Goal: Transaction & Acquisition: Purchase product/service

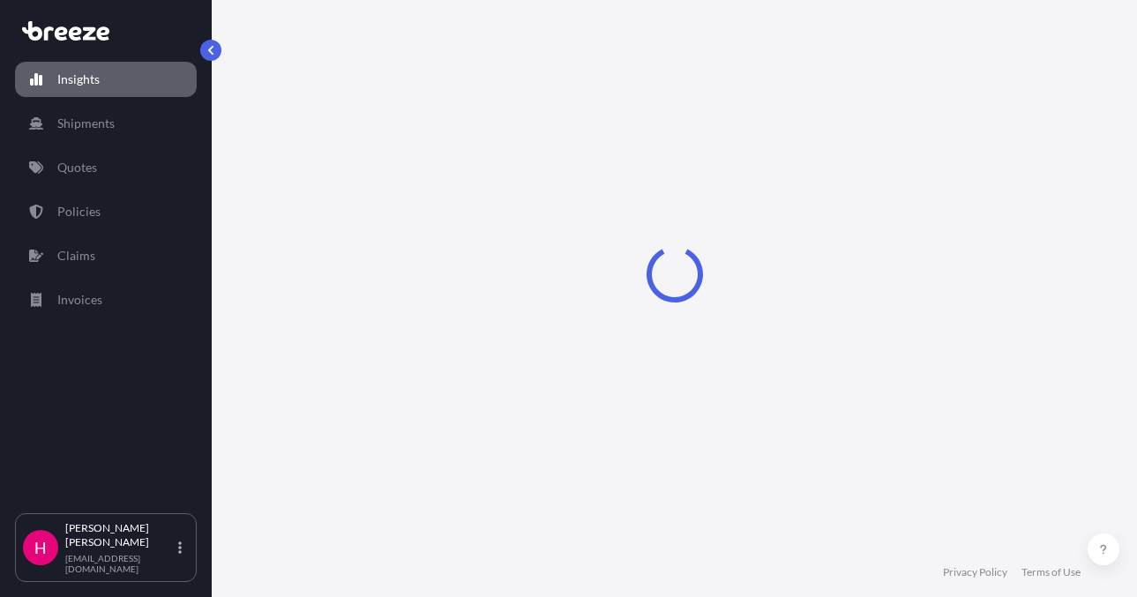
select select "2025"
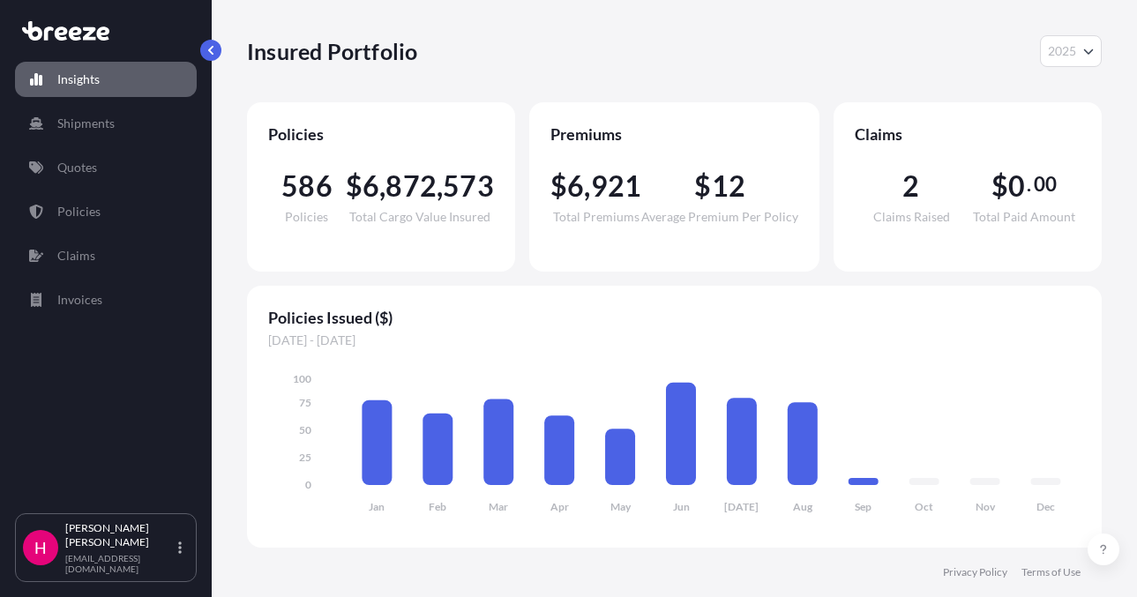
click at [1112, 378] on div "Insured Portfolio 2025 2025 2024 2023 2022 Policies 586 Policies $ 6 , 872 , 57…" at bounding box center [674, 274] width 925 height 548
click at [70, 167] on p "Quotes" at bounding box center [77, 168] width 40 height 18
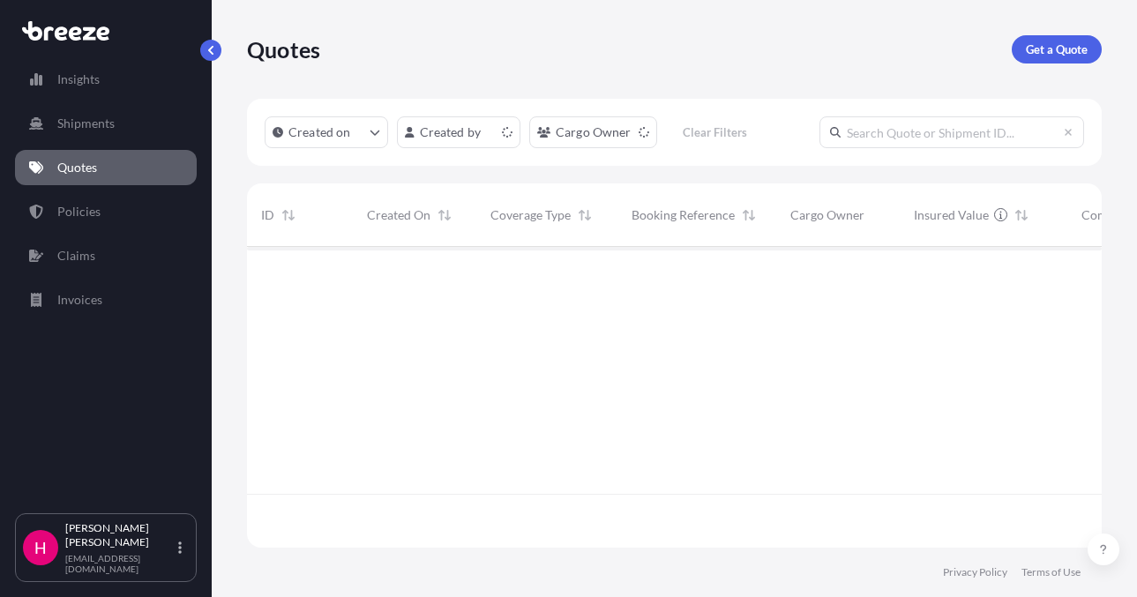
scroll to position [297, 841]
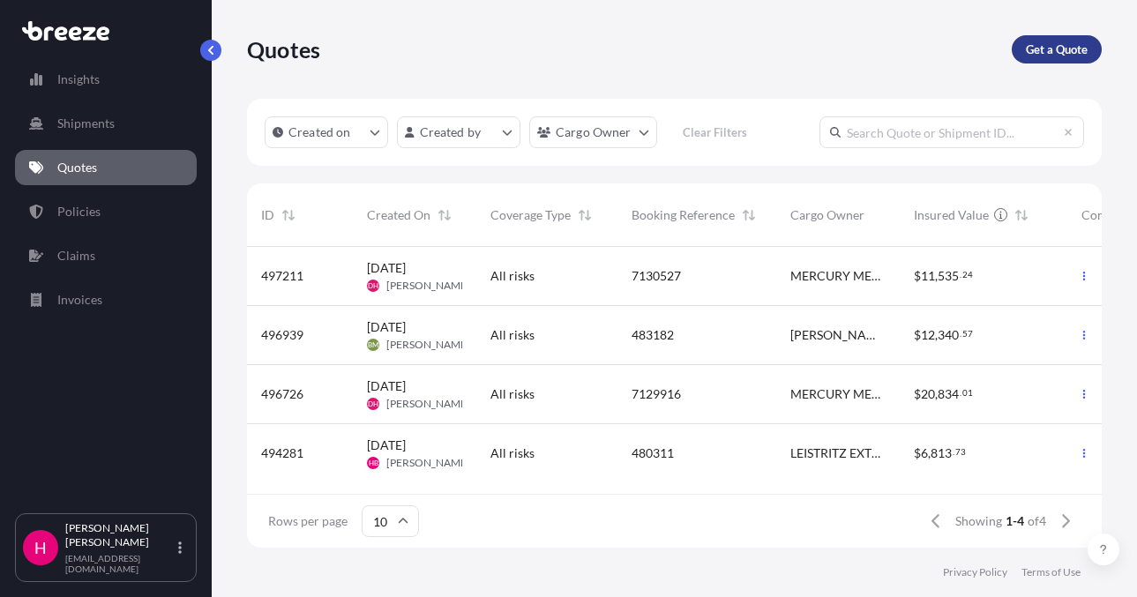
click at [1017, 50] on link "Get a Quote" at bounding box center [1057, 49] width 90 height 28
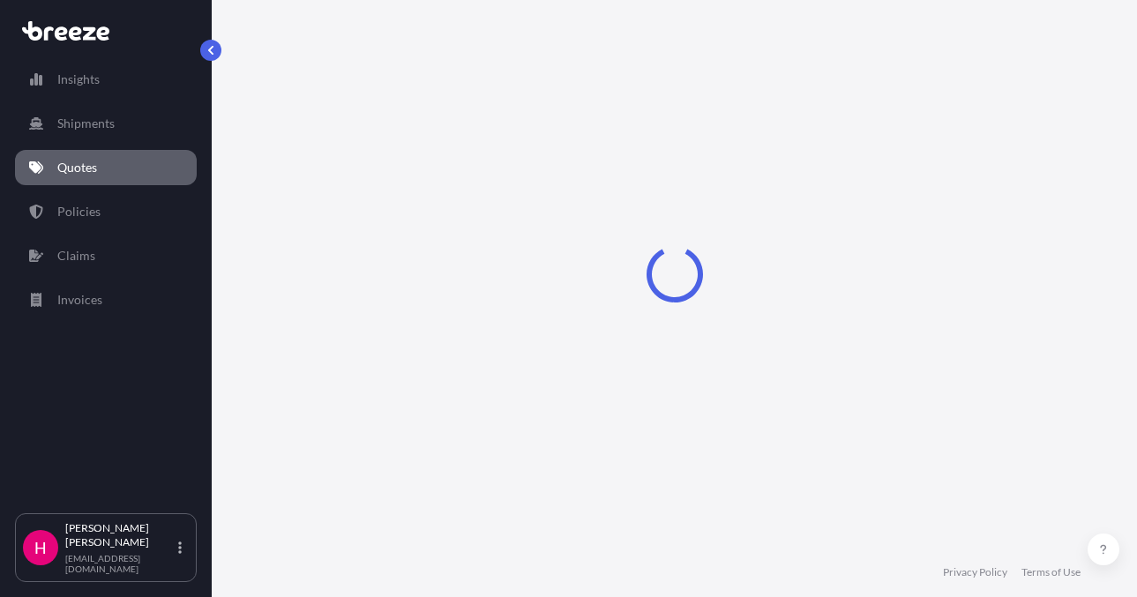
select select "Sea"
select select "1"
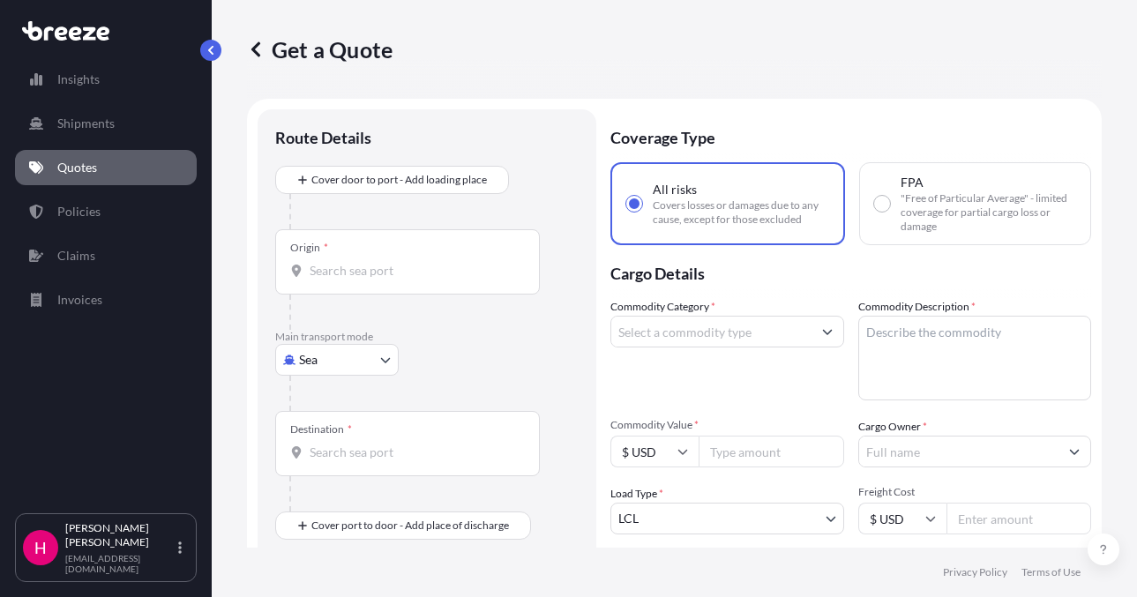
scroll to position [28, 0]
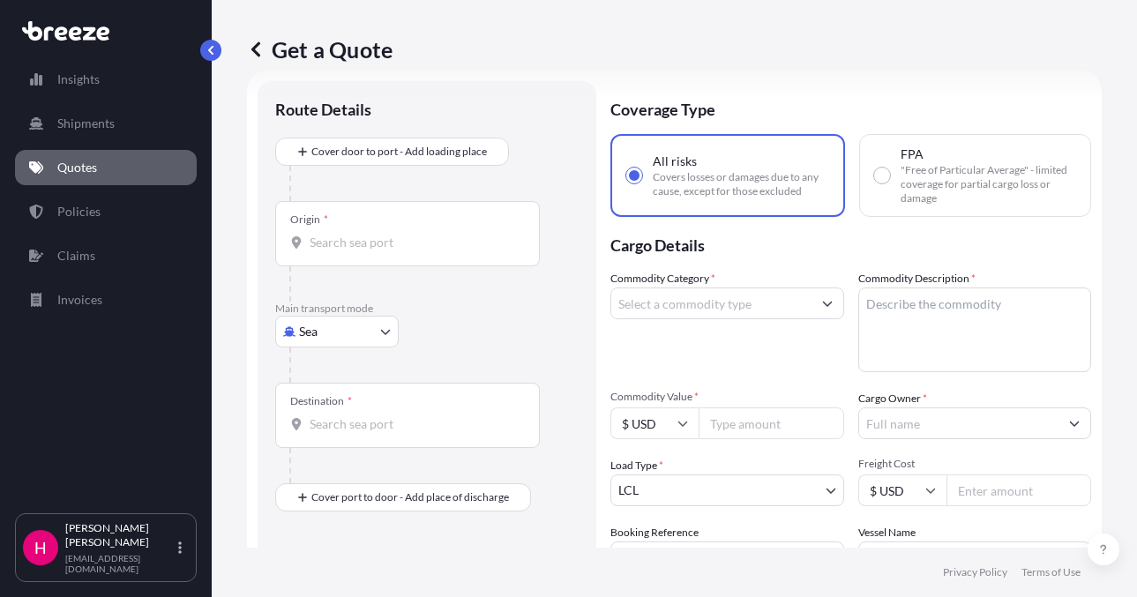
click at [360, 333] on body "Insights Shipments Quotes Policies Claims Invoices H [PERSON_NAME] [EMAIL_ADDRE…" at bounding box center [568, 298] width 1137 height 597
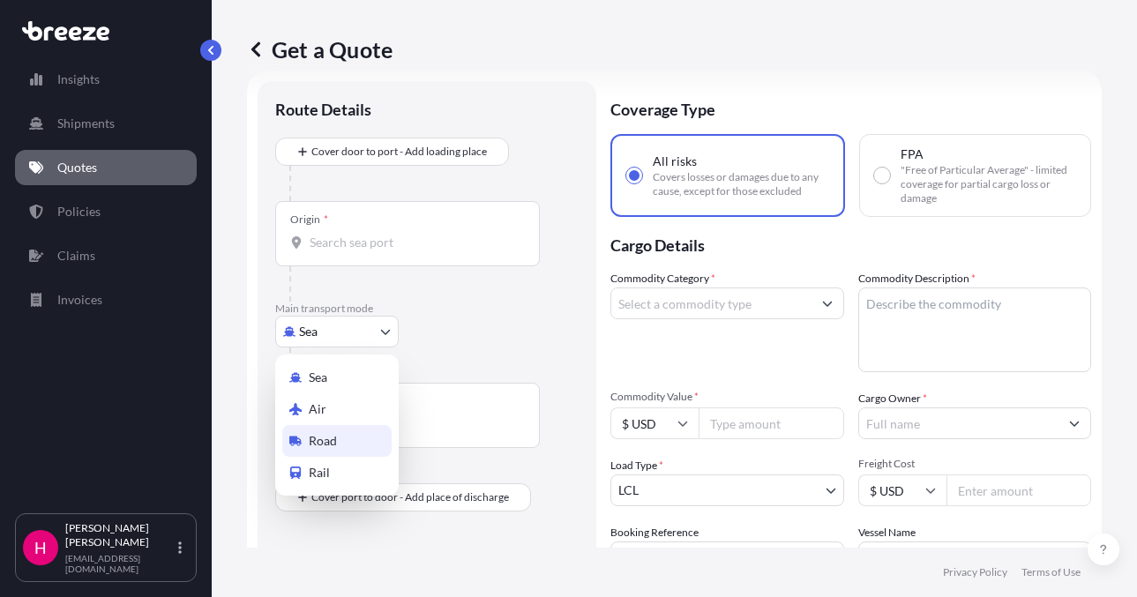
click at [348, 448] on div "Road" at bounding box center [336, 441] width 109 height 32
select select "Road"
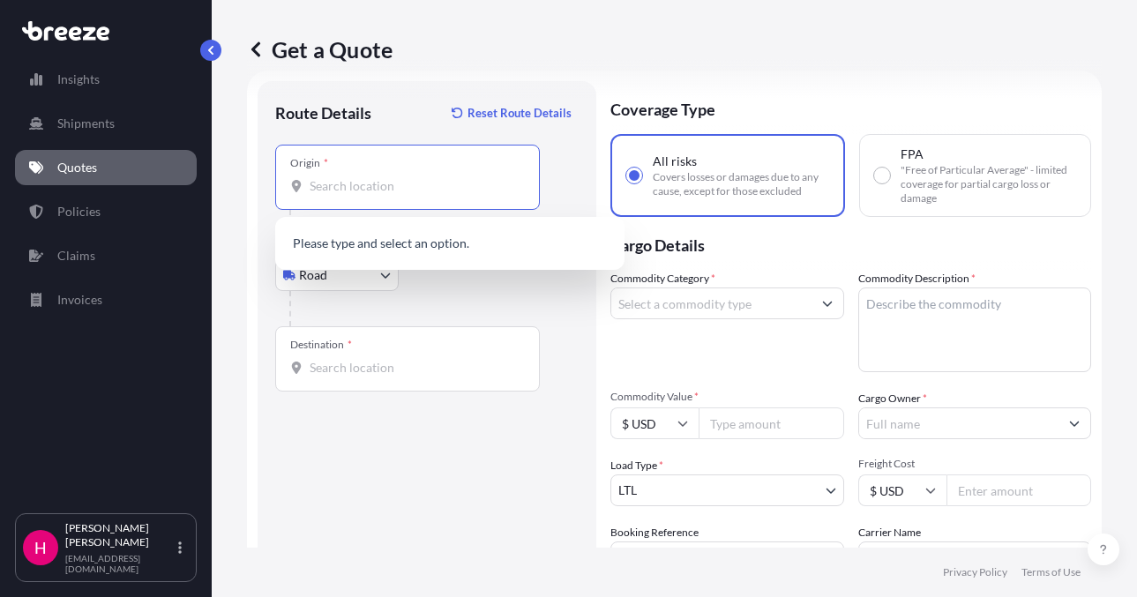
click at [352, 194] on input "Origin *" at bounding box center [414, 186] width 208 height 18
paste input "[STREET_ADDRESS][PERSON_NAME]"
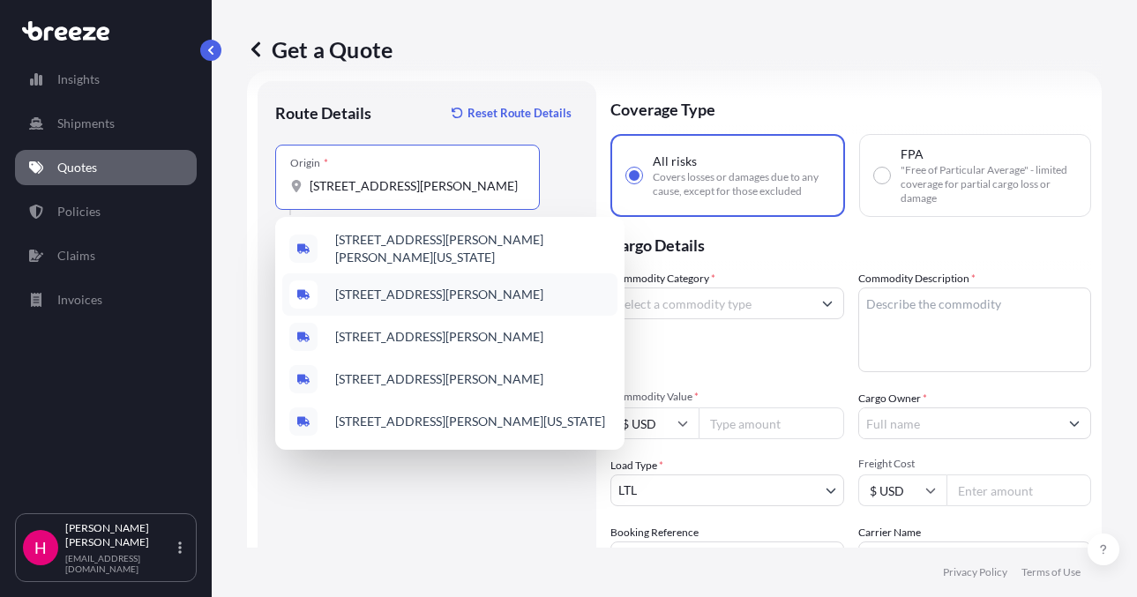
click at [428, 303] on div "[STREET_ADDRESS][PERSON_NAME]" at bounding box center [449, 294] width 335 height 42
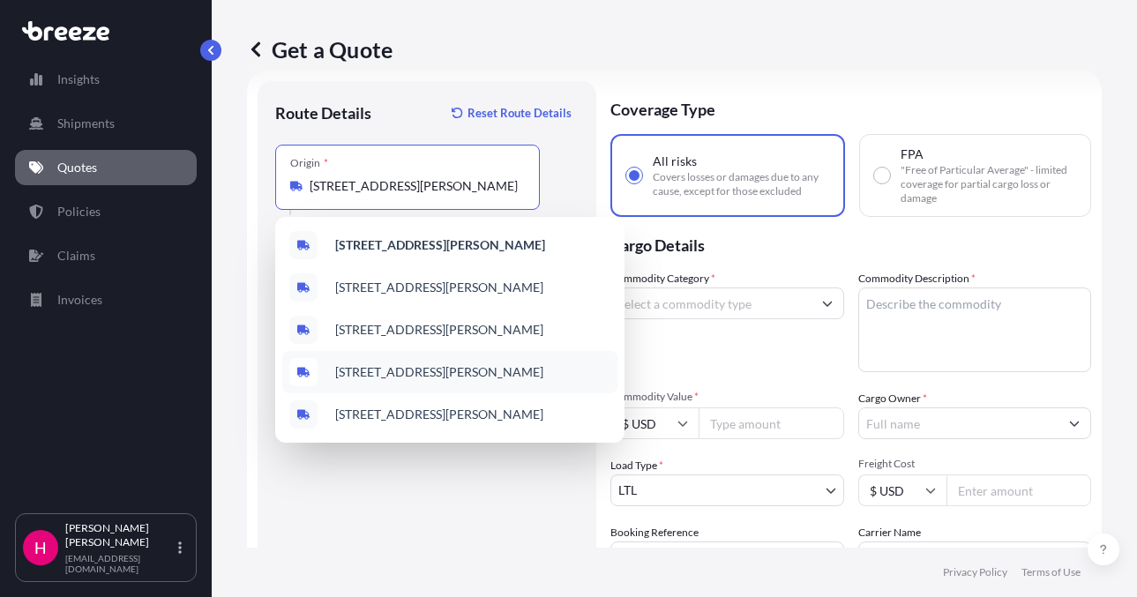
paste input "[STREET_ADDRESS]"
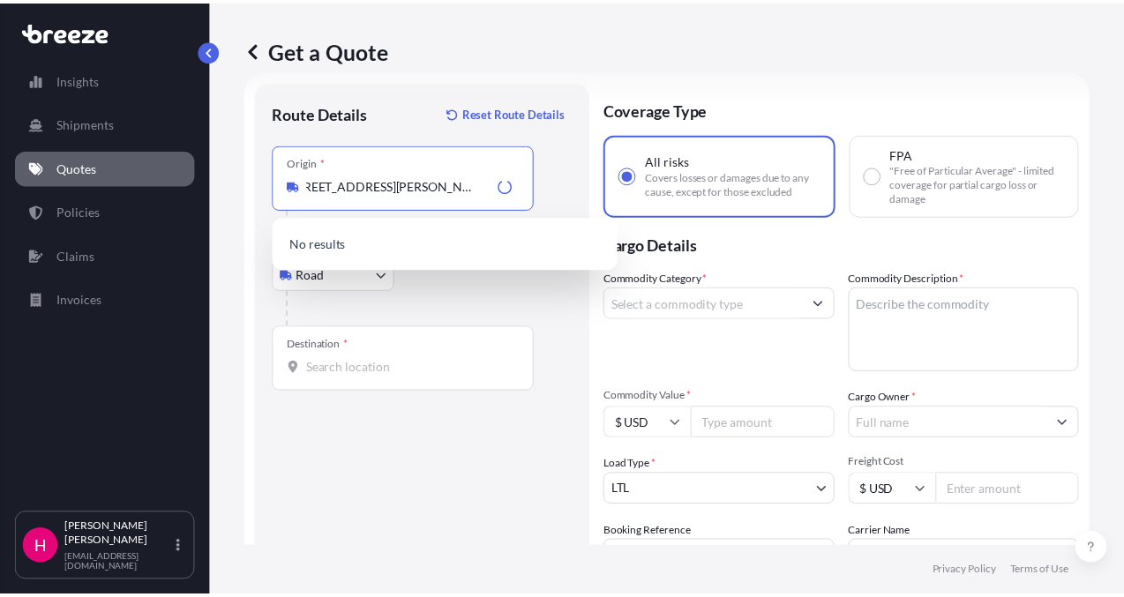
scroll to position [0, 0]
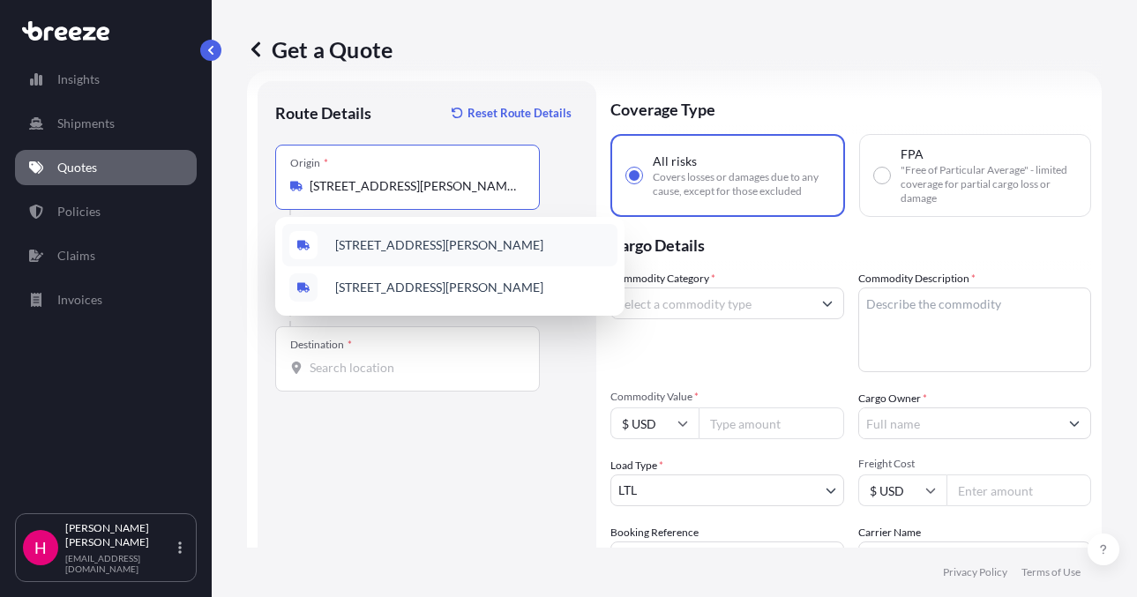
click at [464, 249] on span "[STREET_ADDRESS][PERSON_NAME]" at bounding box center [439, 245] width 208 height 18
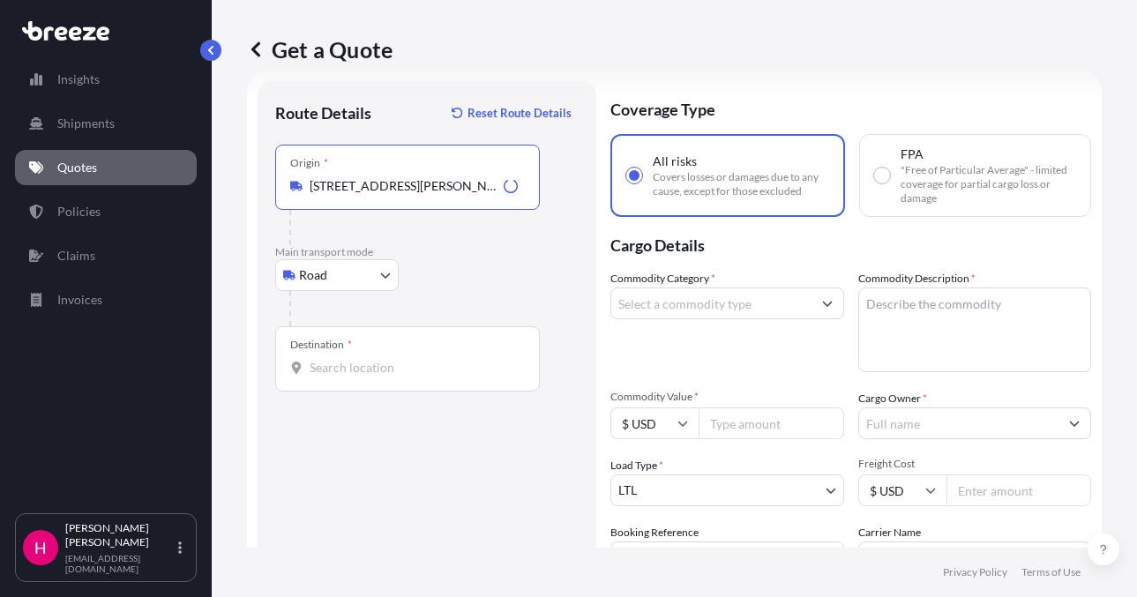
type input "[STREET_ADDRESS][PERSON_NAME]"
click at [408, 364] on input "Destination *" at bounding box center [414, 368] width 208 height 18
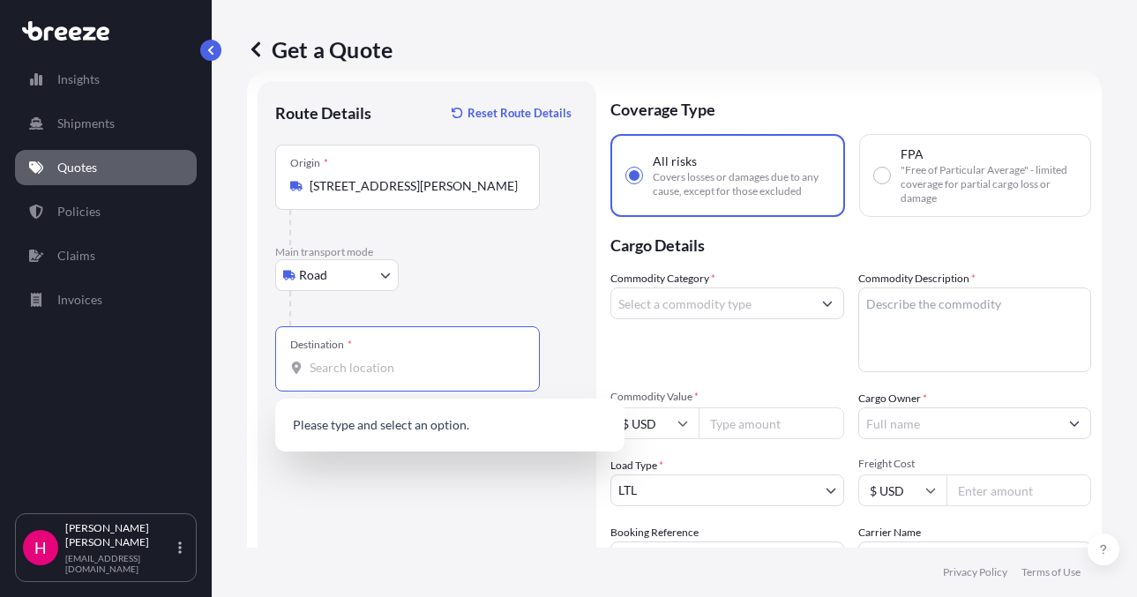
paste input "[STREET_ADDRESS]"
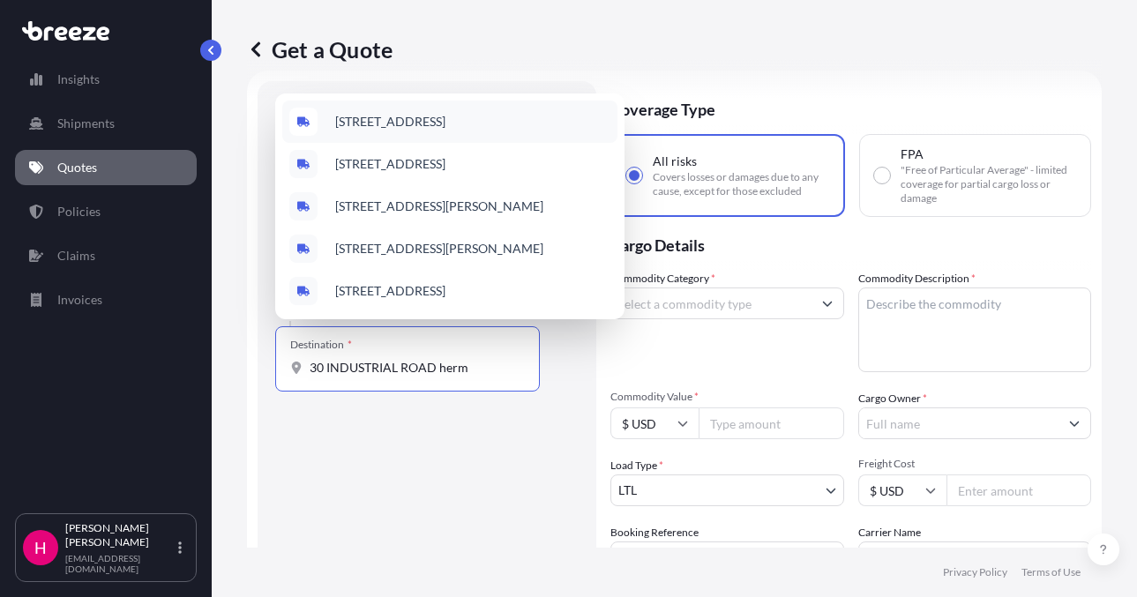
click at [445, 119] on span "[STREET_ADDRESS]" at bounding box center [390, 122] width 110 height 18
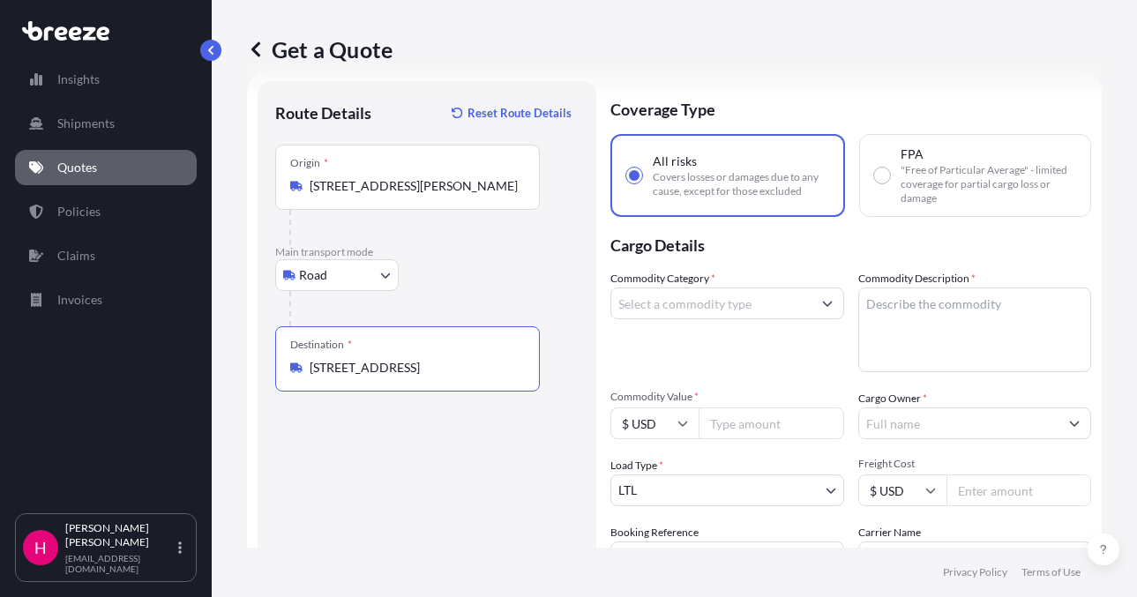
type input "[STREET_ADDRESS]"
click at [712, 310] on input "Commodity Category *" at bounding box center [711, 304] width 200 height 32
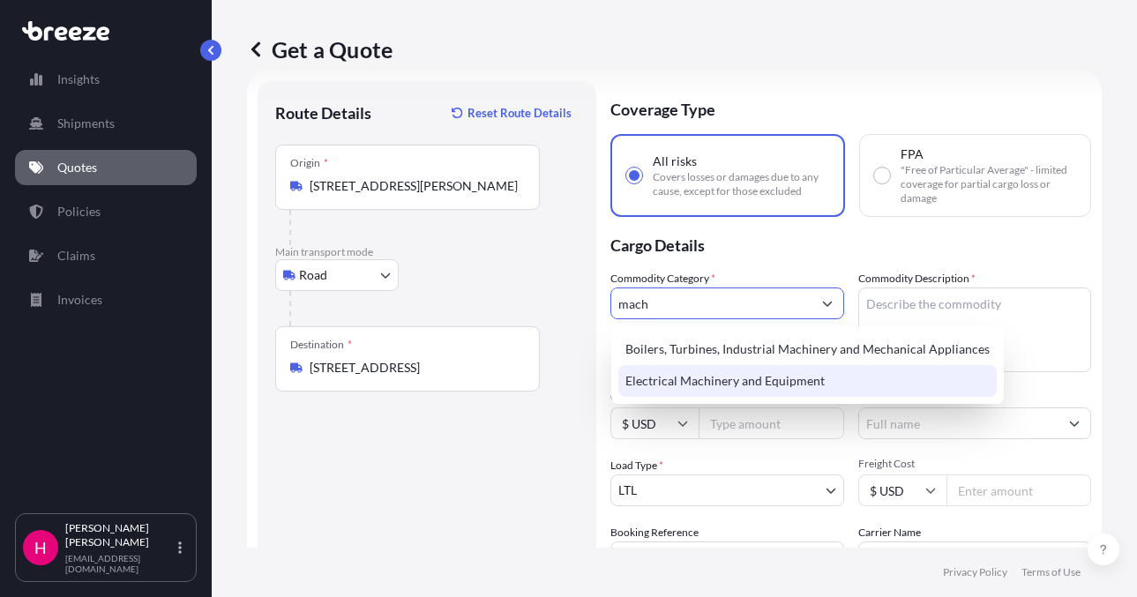
click at [804, 386] on div "Electrical Machinery and Equipment" at bounding box center [807, 381] width 378 height 32
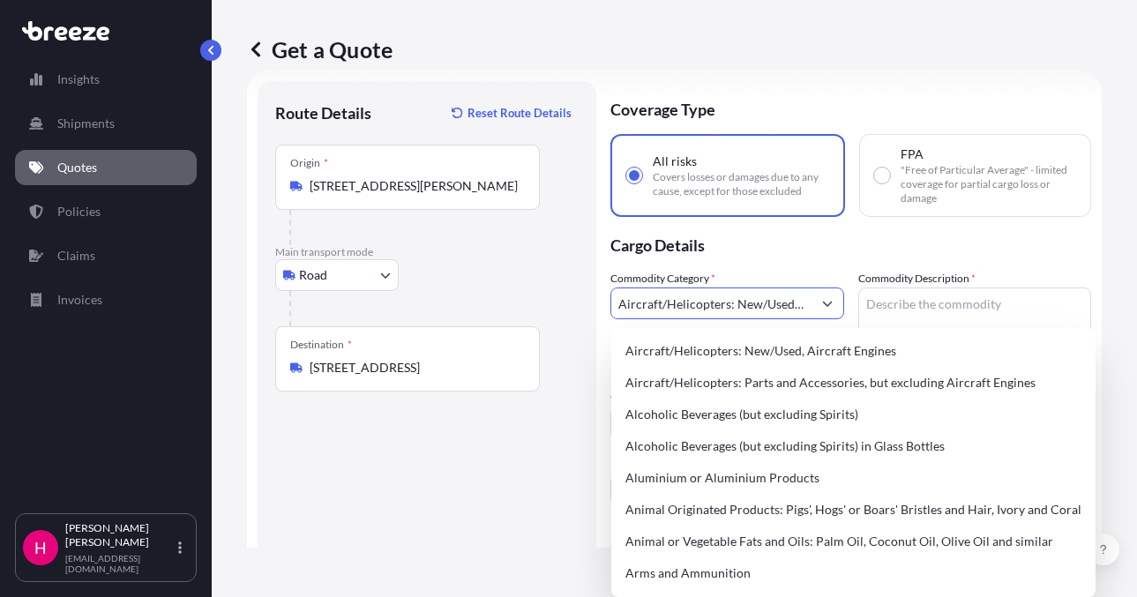
paste input "MACHINE PARTS"
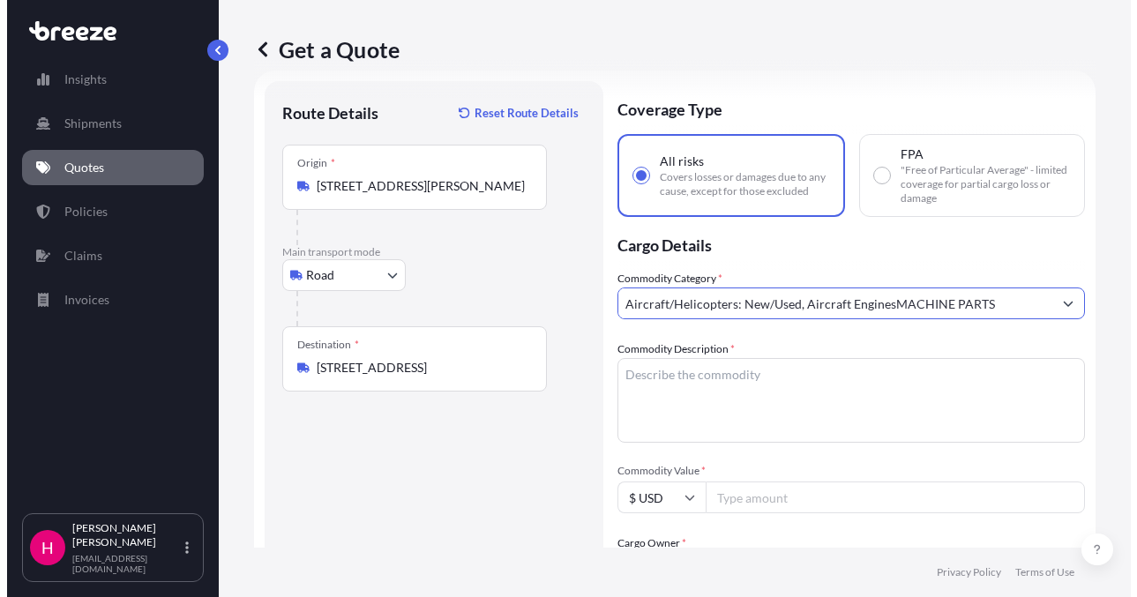
scroll to position [0, 182]
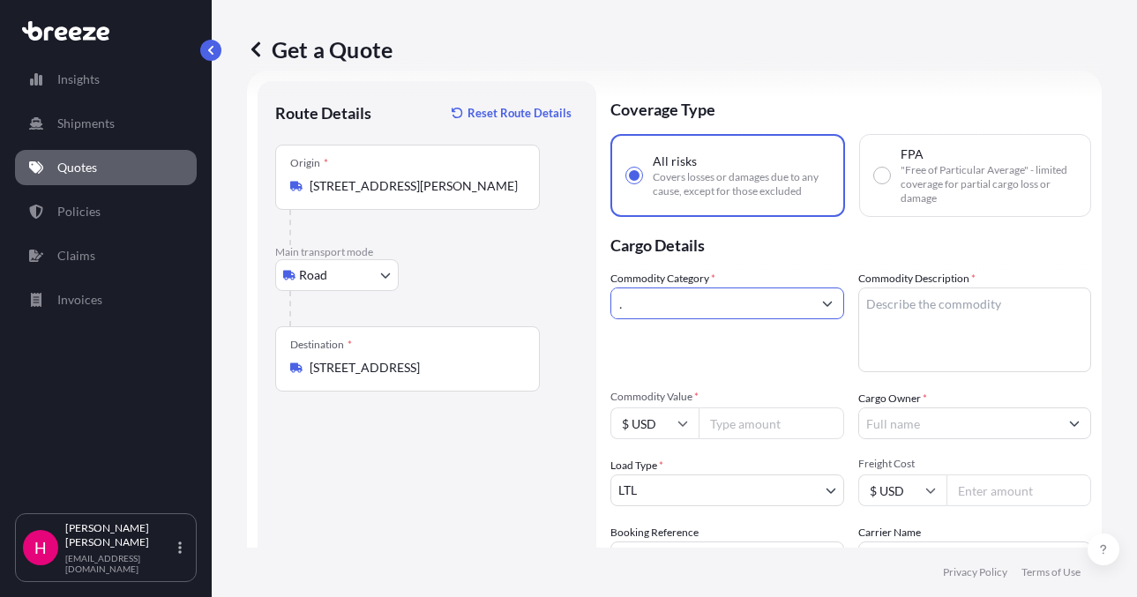
click at [797, 306] on input "Aircraft/Helicopters: New/Used, Aircraft EnginesMACHINE PARTS" at bounding box center [711, 304] width 200 height 32
click at [804, 306] on input "Aircraft/Helicopters: New/Used, Aircraft EnginesMACHINE PARTS" at bounding box center [711, 304] width 200 height 32
click at [811, 305] on button "Show suggestions" at bounding box center [827, 304] width 32 height 32
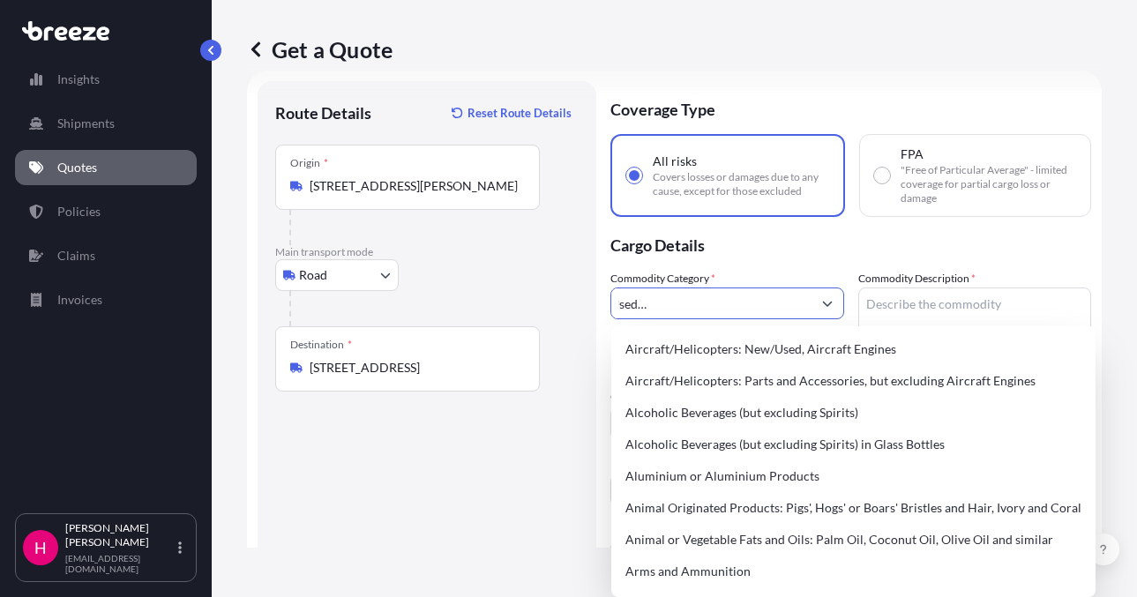
scroll to position [0, 155]
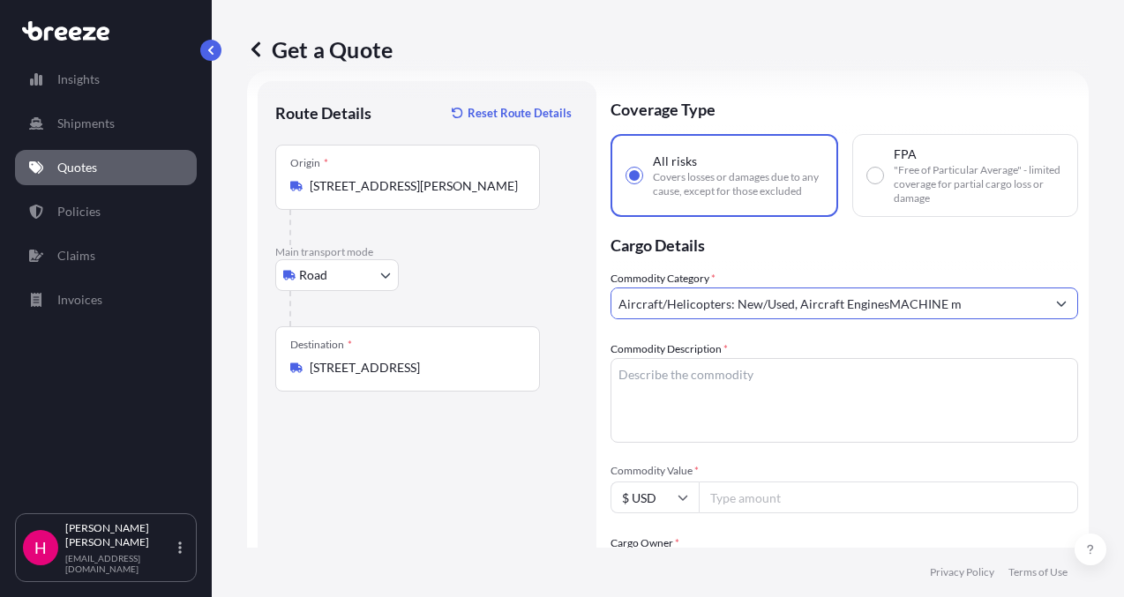
click at [1045, 309] on button "Show suggestions" at bounding box center [1061, 304] width 32 height 32
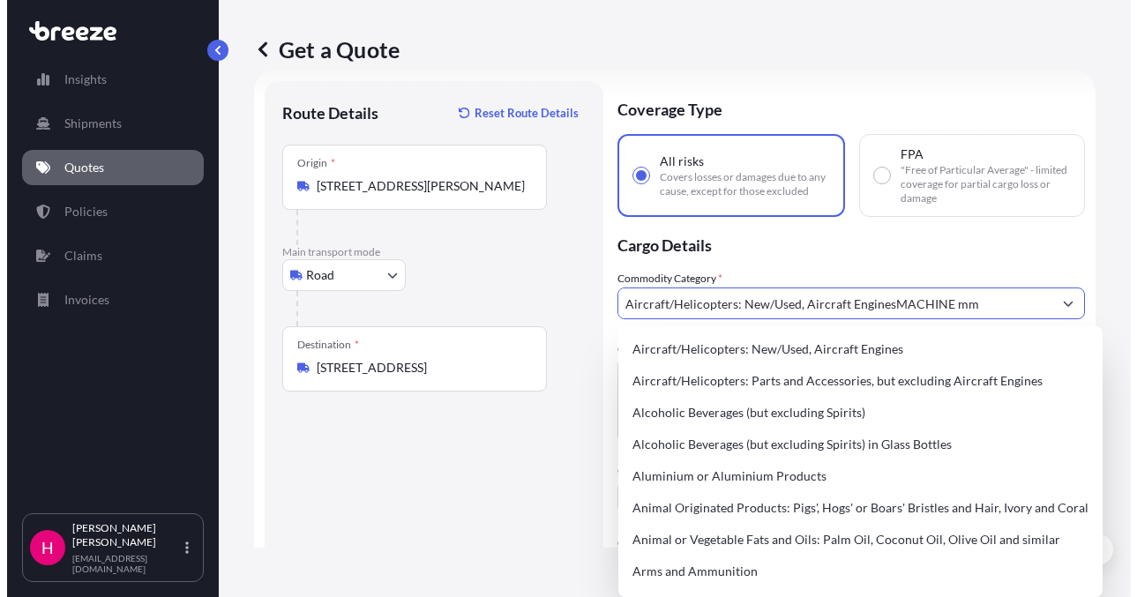
scroll to position [0, 166]
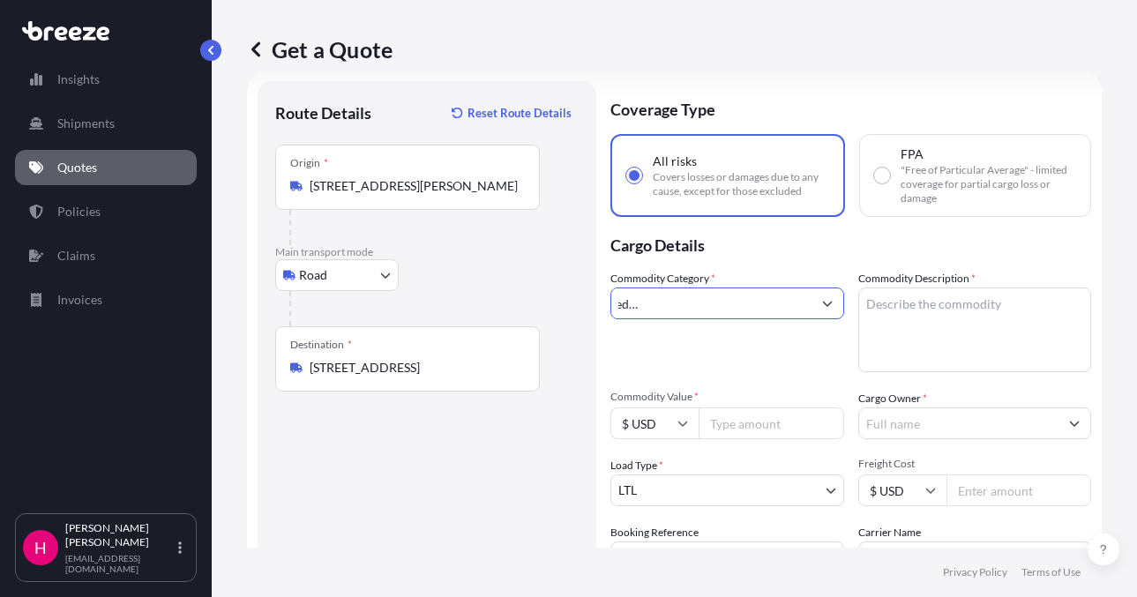
click at [769, 311] on input "Aircraft/Helicopters: New/Used, Aircraft EnginesMACHINE mm" at bounding box center [711, 304] width 200 height 32
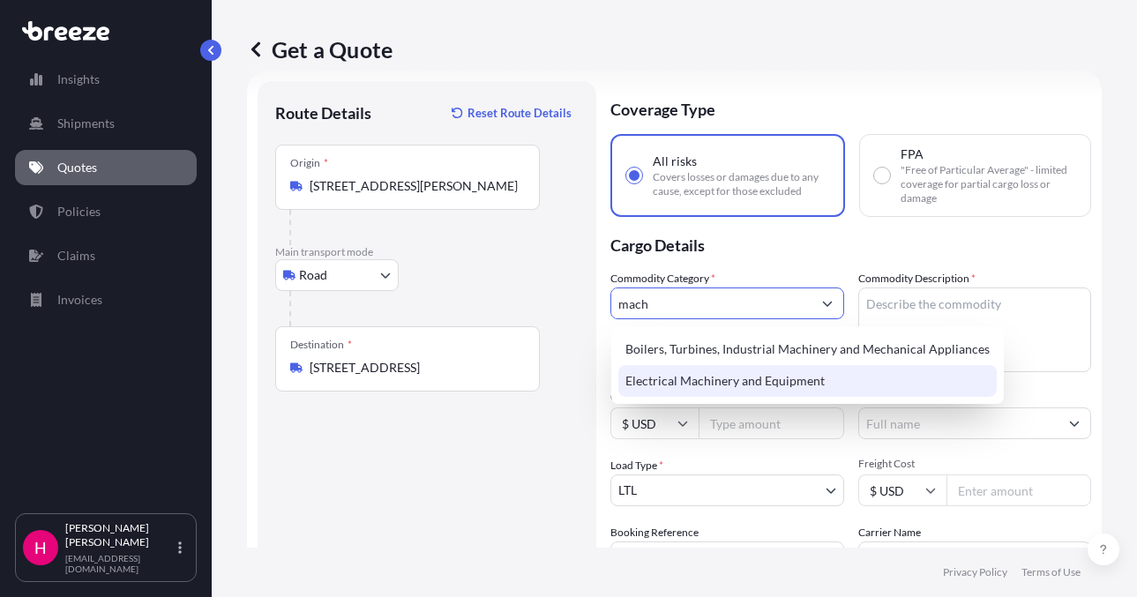
click at [749, 377] on div "Electrical Machinery and Equipment" at bounding box center [807, 381] width 378 height 32
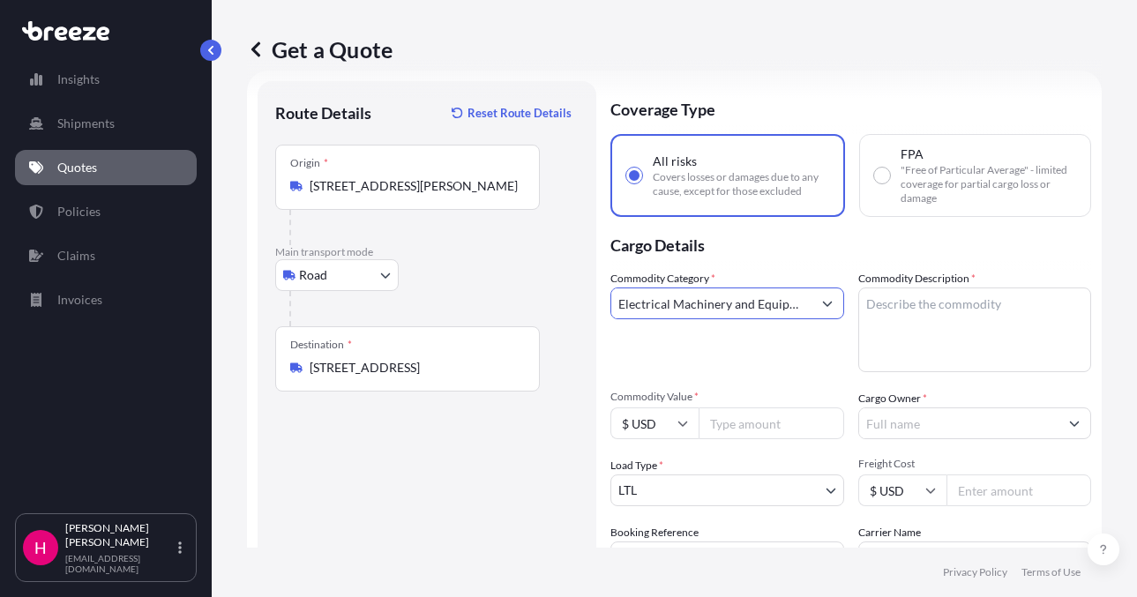
type input "Electrical Machinery and Equipment"
click at [913, 310] on textarea "Commodity Description *" at bounding box center [975, 330] width 234 height 85
paste textarea "MACHINE PARTS"
type textarea "MACHINE PARTS"
click at [898, 250] on p "Cargo Details" at bounding box center [850, 243] width 481 height 53
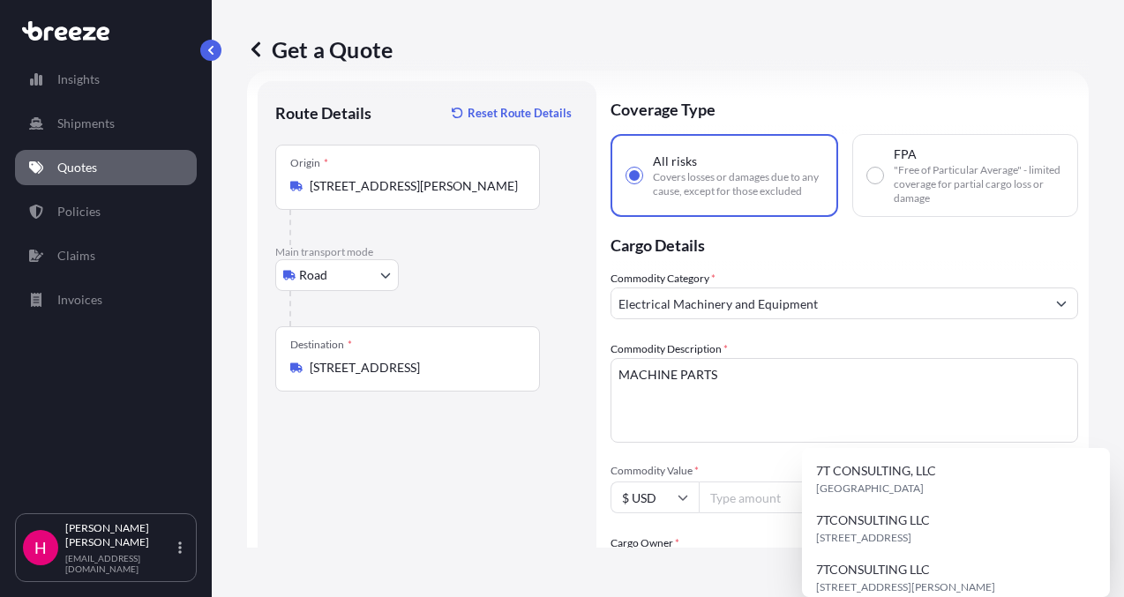
click at [927, 552] on input "Cargo Owner *" at bounding box center [828, 568] width 434 height 32
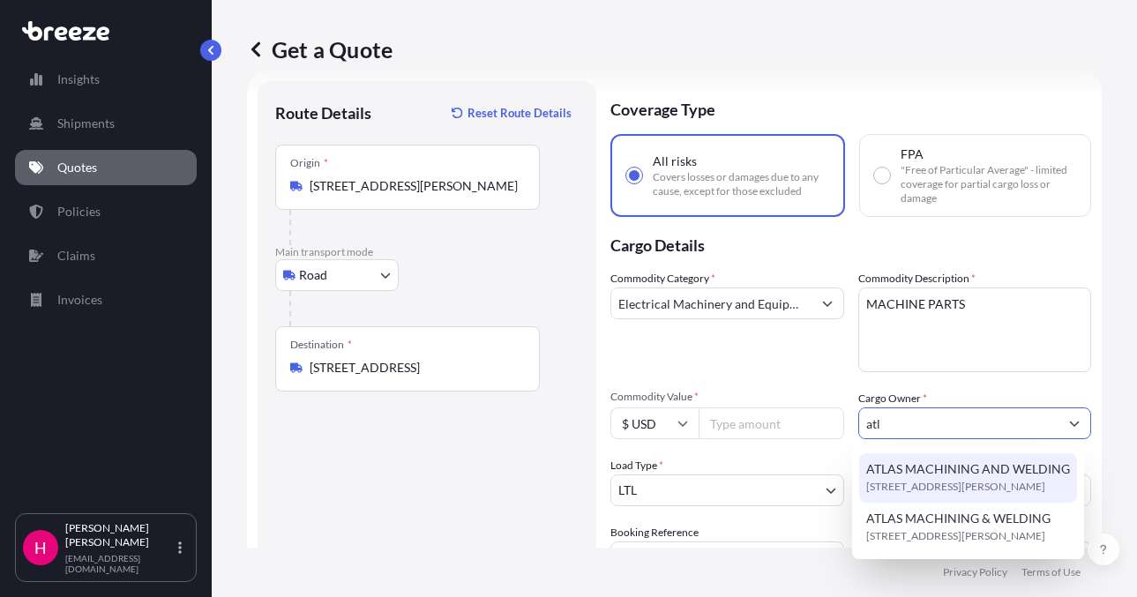
click at [927, 486] on span "[STREET_ADDRESS][PERSON_NAME]" at bounding box center [955, 487] width 179 height 18
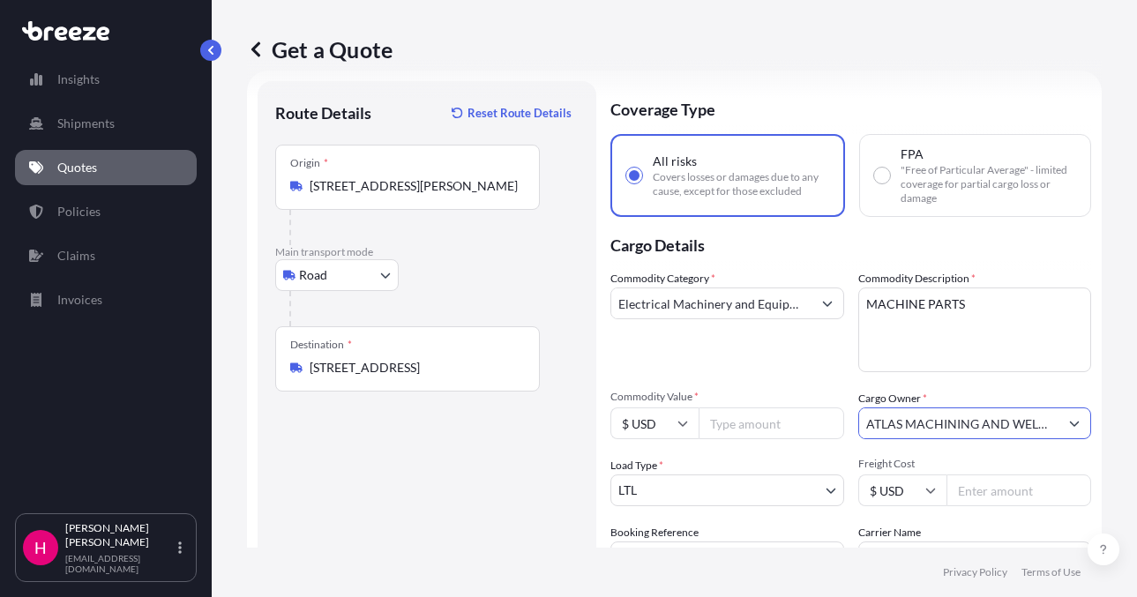
type input "ATLAS MACHINING AND WELDING"
click at [499, 470] on div "Route Details Reset Route Details Place of loading Road Road Rail Origin * [STR…" at bounding box center [426, 403] width 303 height 609
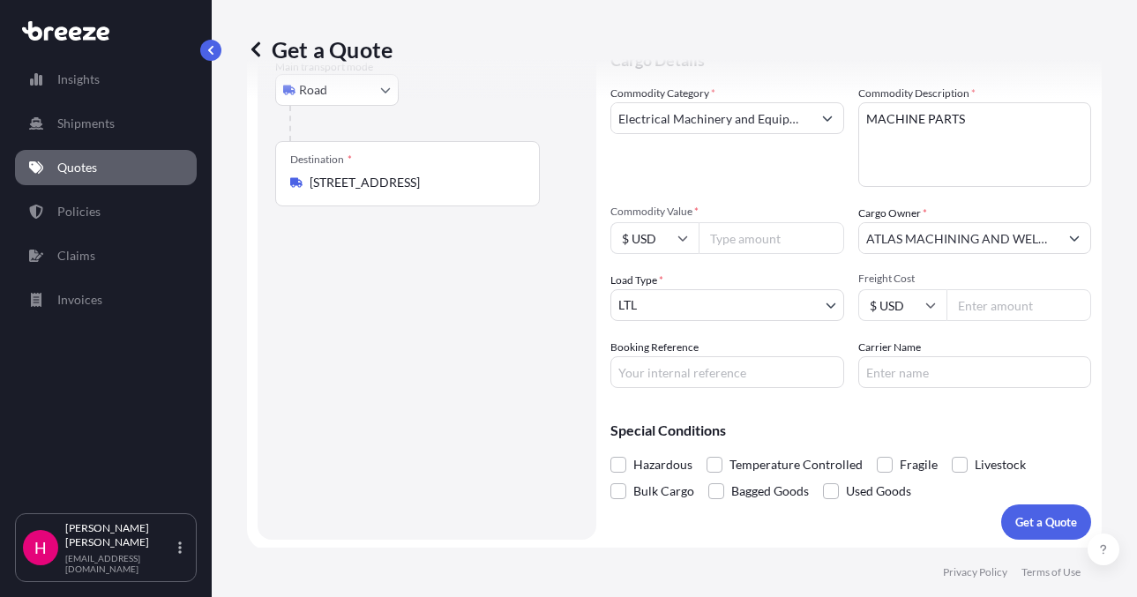
scroll to position [216, 0]
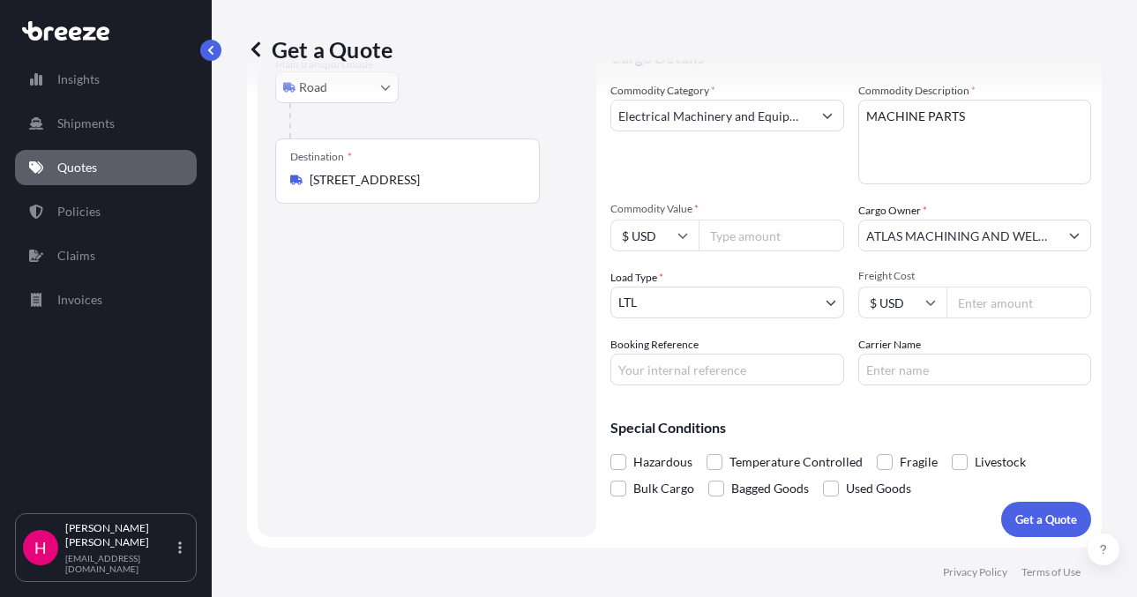
click at [693, 370] on input "Booking Reference" at bounding box center [727, 370] width 234 height 32
click at [686, 385] on input "Booking Reference" at bounding box center [727, 370] width 234 height 32
paste input "484472"
type input "484472"
click at [902, 367] on input "Carrier Name" at bounding box center [975, 370] width 234 height 32
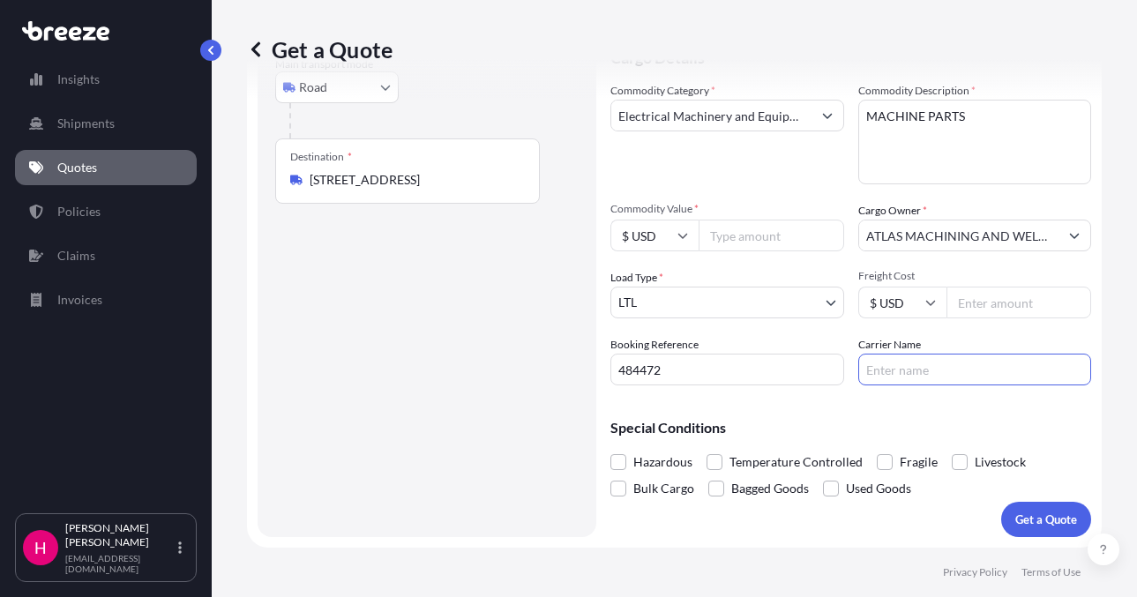
type input "[PERSON_NAME] Express"
click at [466, 370] on div "Route Details Reset Route Details Place of loading Road Road Rail Origin * [STR…" at bounding box center [426, 215] width 303 height 609
click at [764, 237] on input "Commodity Value *" at bounding box center [772, 236] width 146 height 32
type input "5348.76"
click at [395, 336] on div "Route Details Reset Route Details Place of loading Road Road Rail Origin * [STR…" at bounding box center [426, 215] width 303 height 609
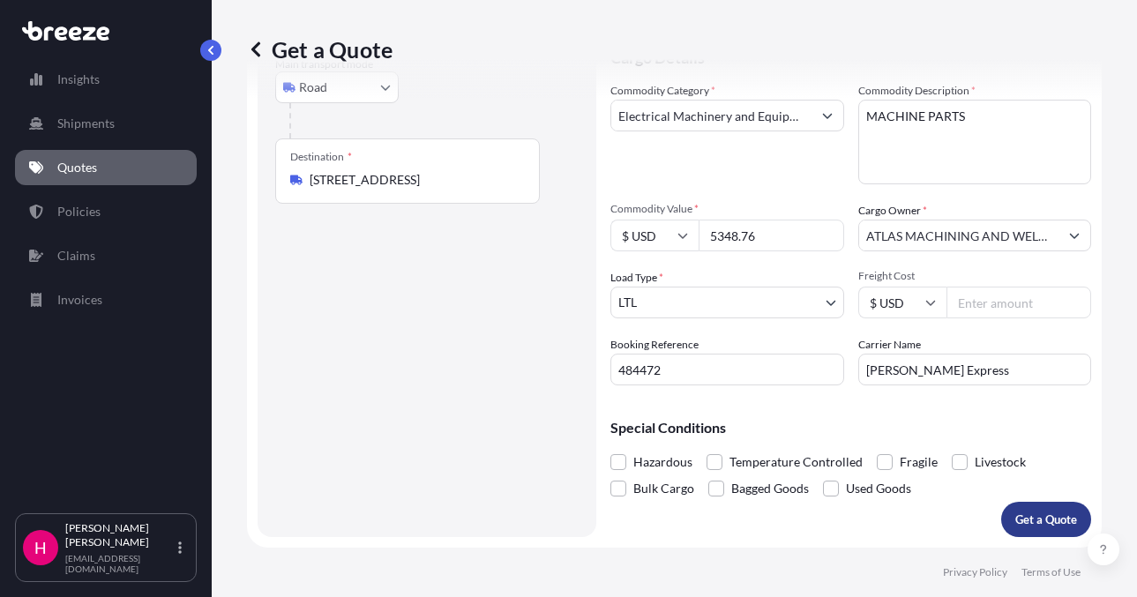
click at [1015, 520] on p "Get a Quote" at bounding box center [1046, 520] width 62 height 18
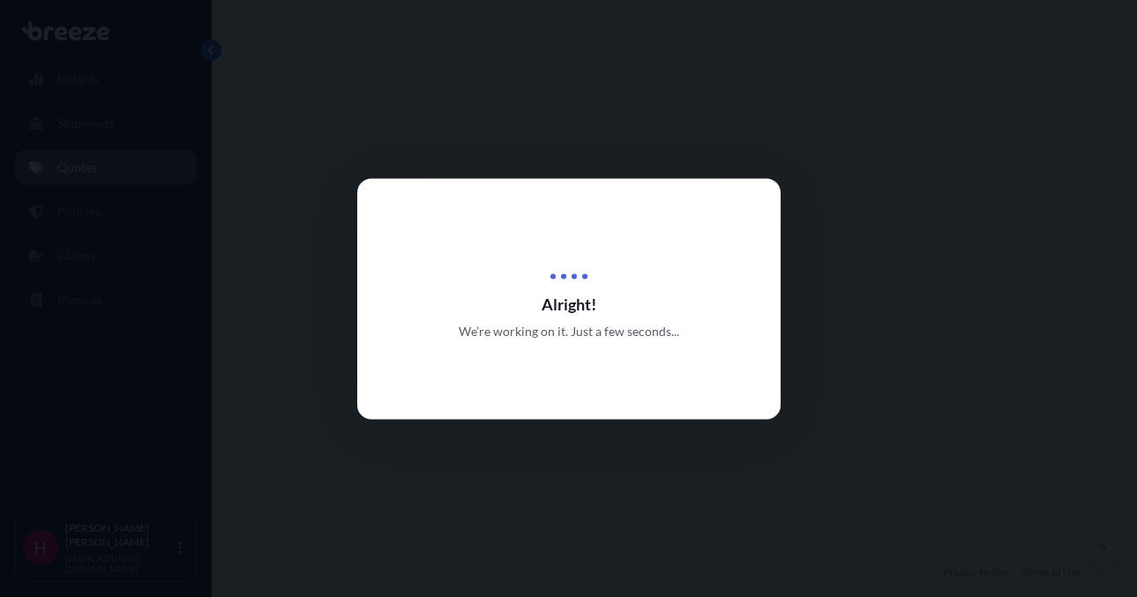
select select "Road"
select select "1"
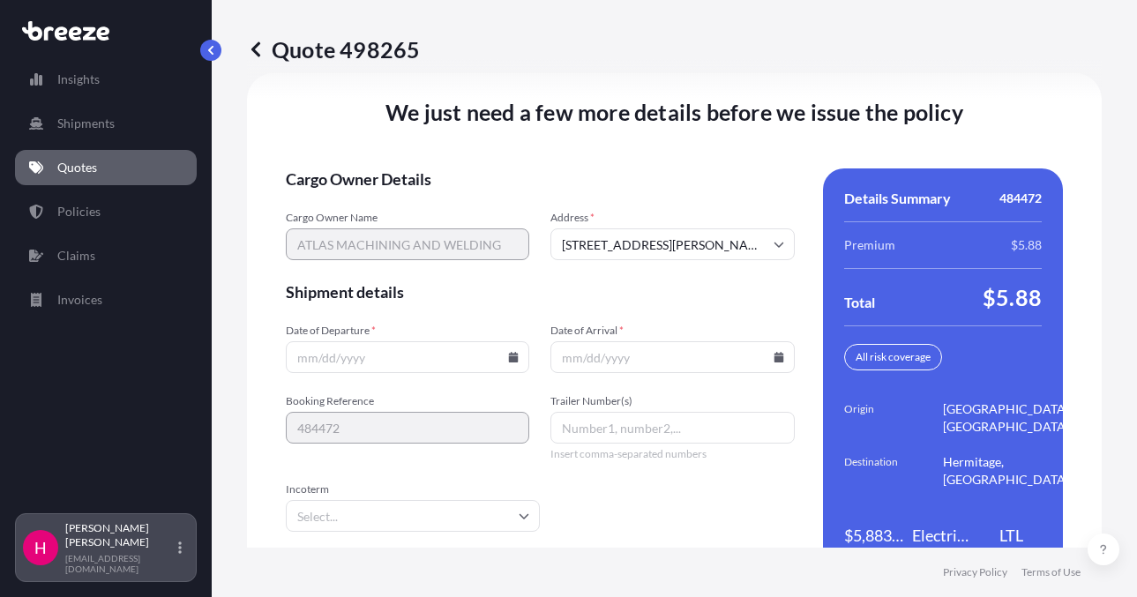
scroll to position [2540, 0]
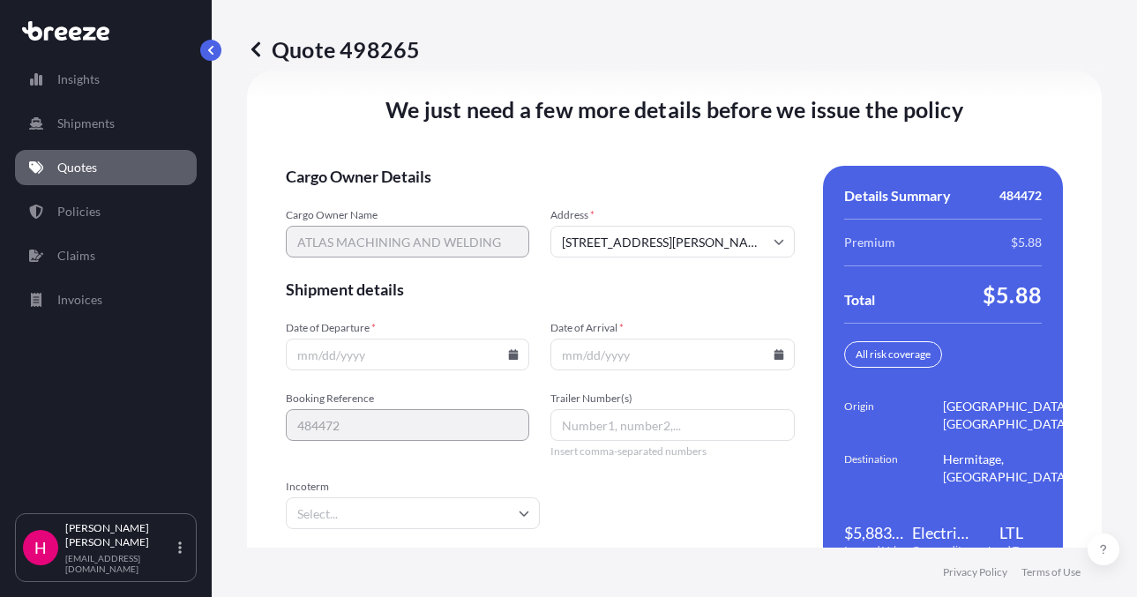
click at [508, 358] on icon at bounding box center [513, 354] width 11 height 11
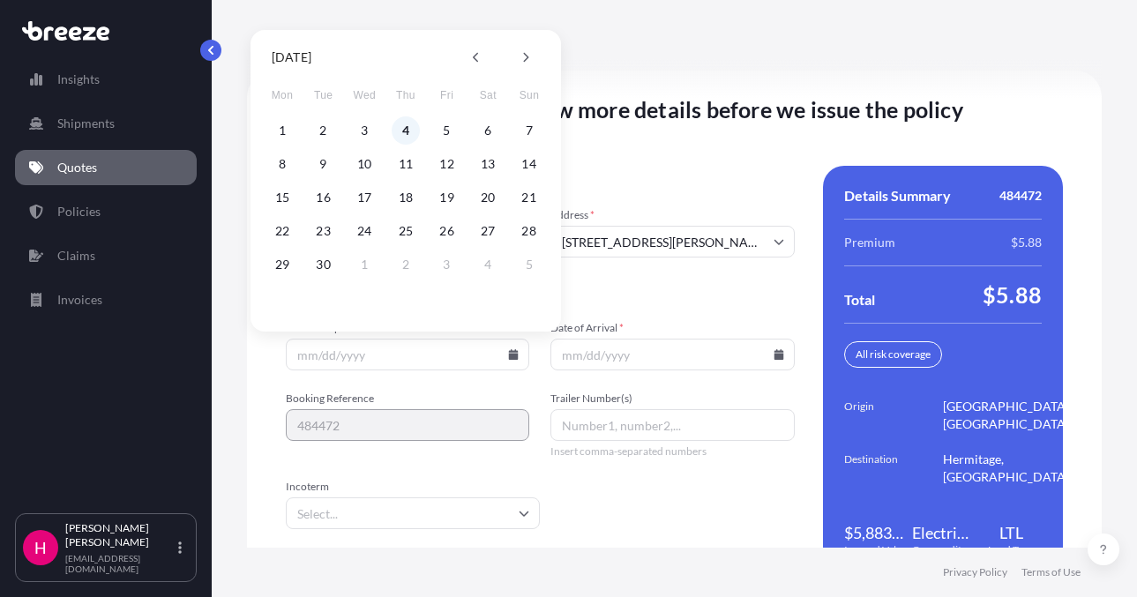
click at [400, 134] on button "4" at bounding box center [406, 130] width 28 height 28
type input "[DATE]"
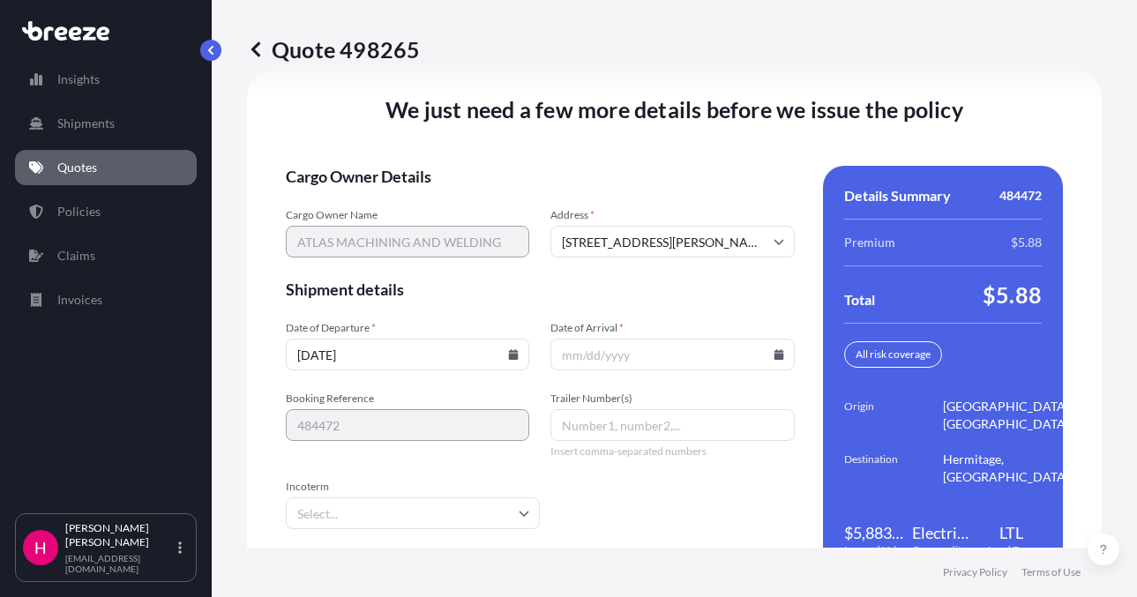
click at [774, 353] on icon at bounding box center [779, 354] width 11 height 11
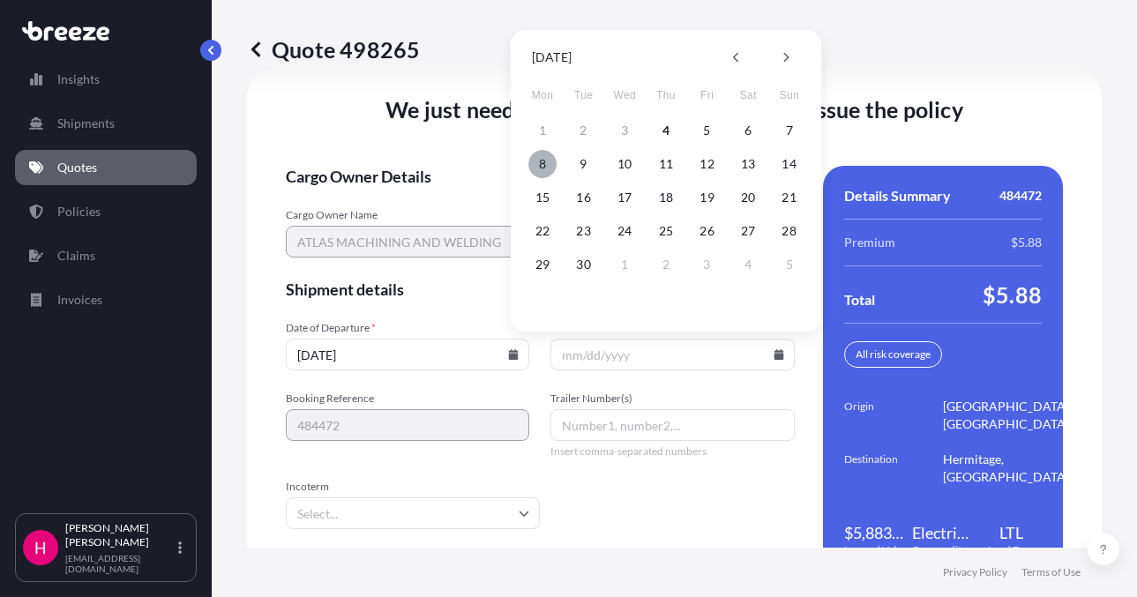
click at [545, 166] on button "8" at bounding box center [542, 164] width 28 height 28
type input "[DATE]"
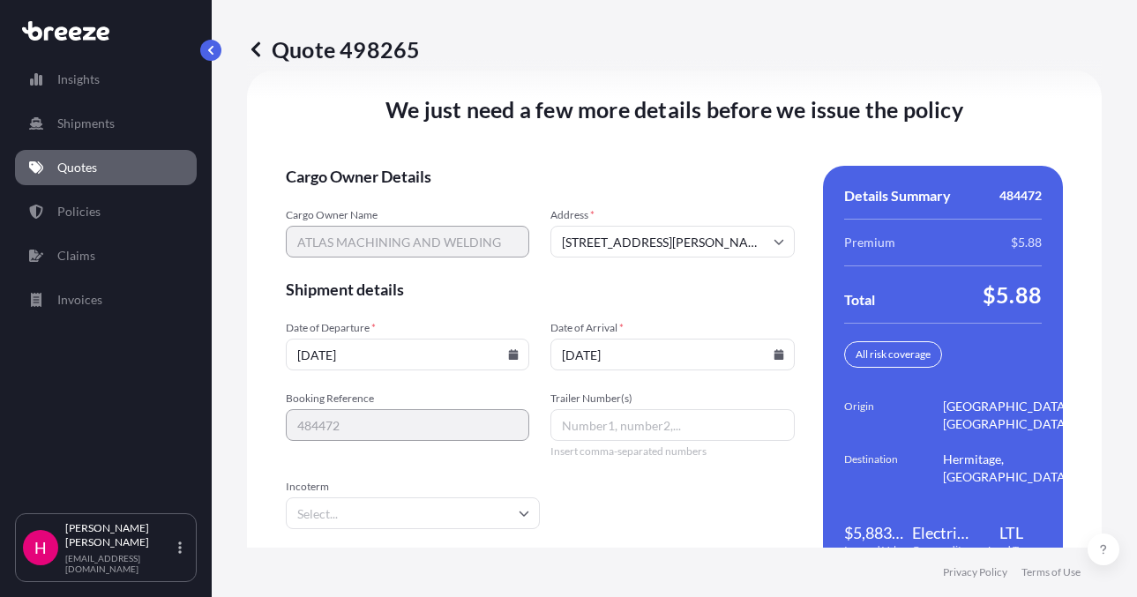
click at [702, 550] on footer "Privacy Policy Terms of Use" at bounding box center [674, 572] width 925 height 49
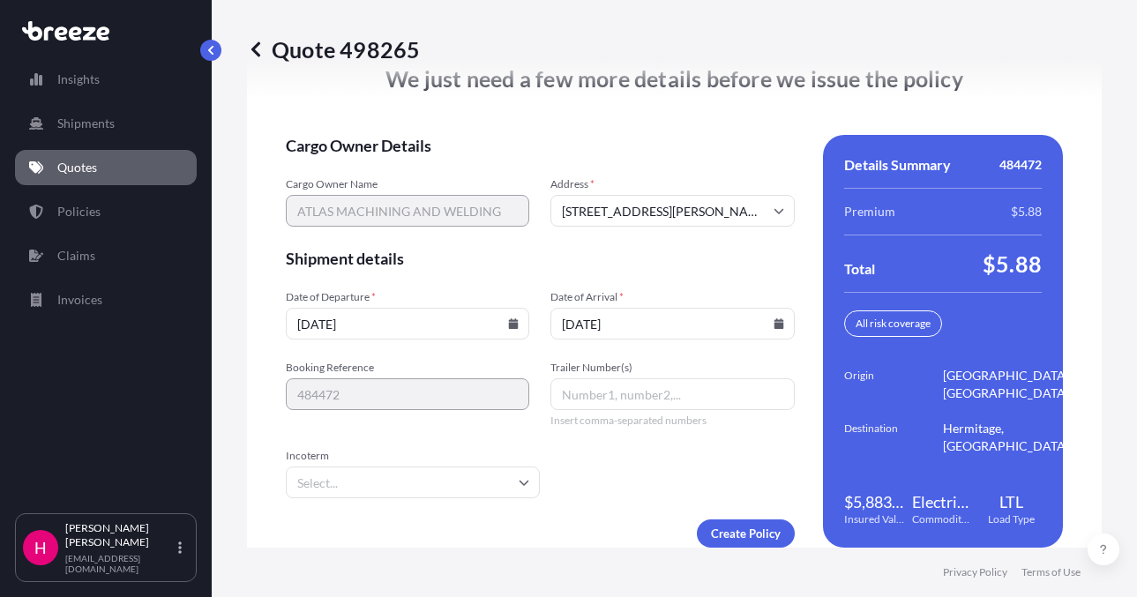
scroll to position [2596, 0]
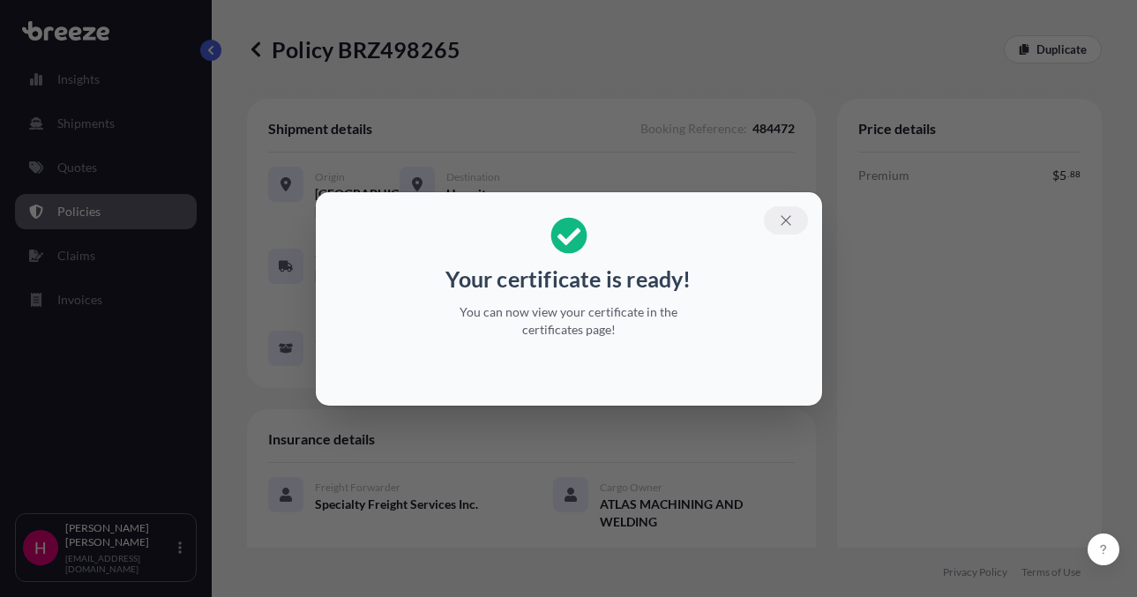
click at [792, 220] on icon "button" at bounding box center [786, 221] width 16 height 16
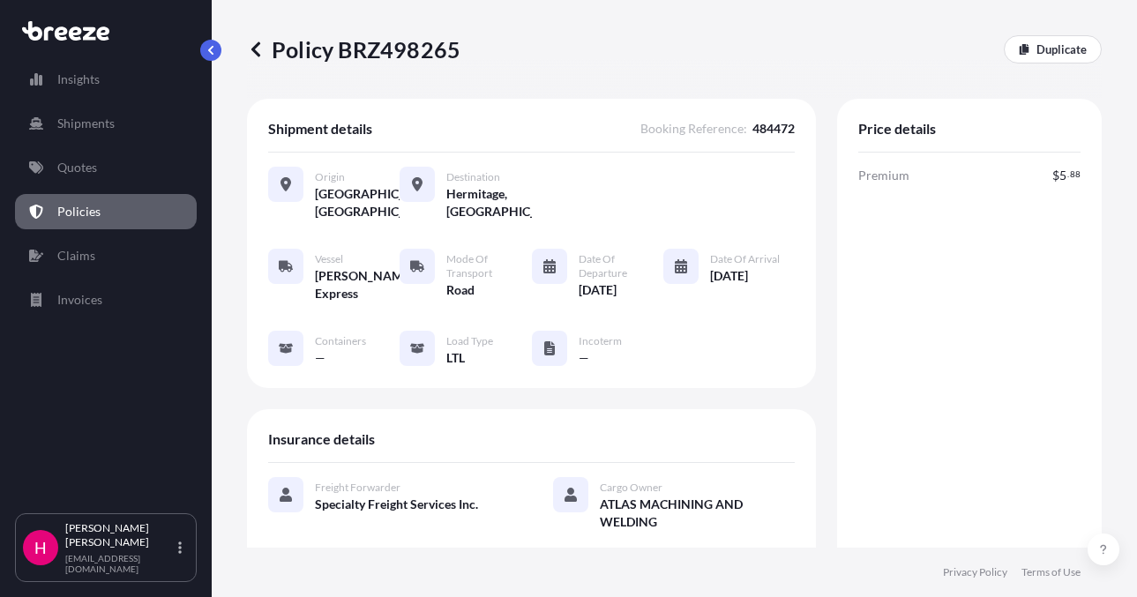
click at [427, 55] on p "Policy BRZ498265" at bounding box center [353, 49] width 213 height 28
copy p "BRZ498265"
click at [427, 55] on p "Policy BRZ498265" at bounding box center [353, 49] width 213 height 28
